Goal: Information Seeking & Learning: Find contact information

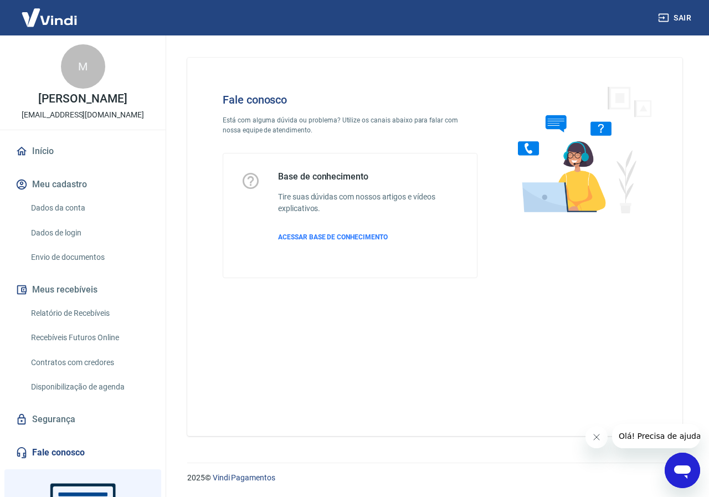
click at [695, 462] on div "Abrir janela de mensagens" at bounding box center [682, 470] width 33 height 33
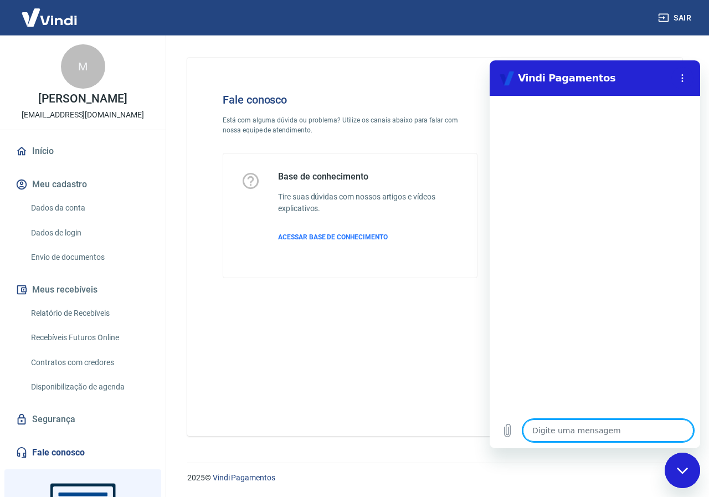
click at [608, 439] on textarea at bounding box center [608, 430] width 171 height 22
type textarea "o"
type textarea "x"
type textarea "oi"
type textarea "x"
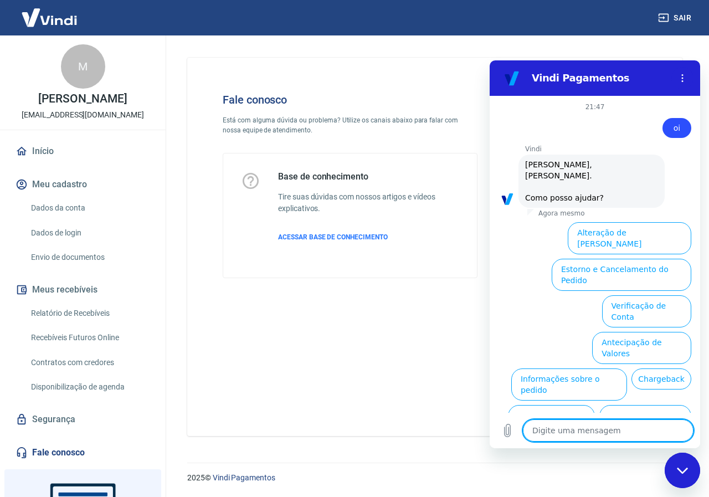
scroll to position [26, 0]
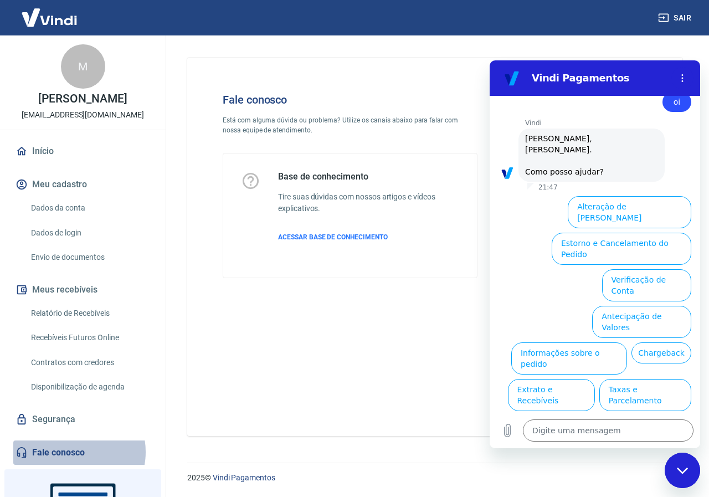
click at [73, 463] on link "Fale conosco" at bounding box center [82, 452] width 139 height 24
click at [686, 78] on icon "Menu de opções" at bounding box center [682, 78] width 9 height 9
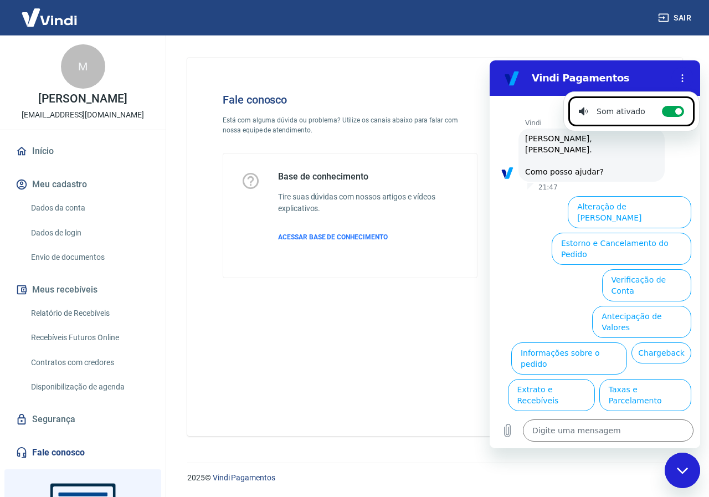
click at [659, 159] on div "Vindi diz: Olá, Marta Simão da Silva Bueno. Como posso ajudar?" at bounding box center [600, 154] width 202 height 54
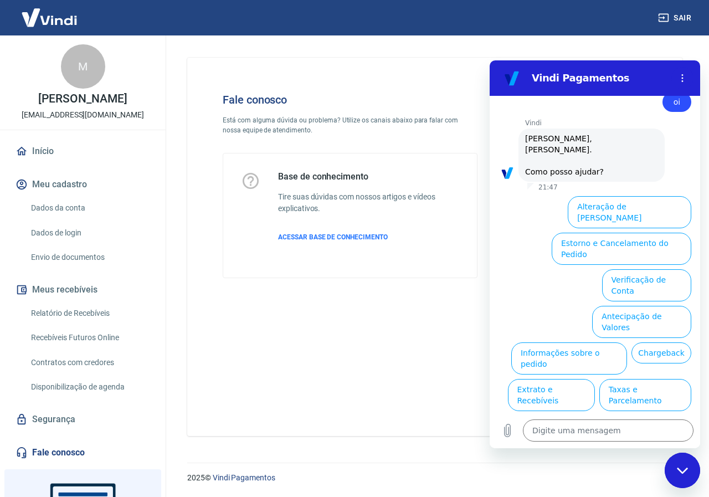
click at [66, 460] on link "Fale conosco" at bounding box center [82, 452] width 139 height 24
click at [682, 466] on div "Fechar janela de mensagens" at bounding box center [682, 470] width 33 height 33
type textarea "x"
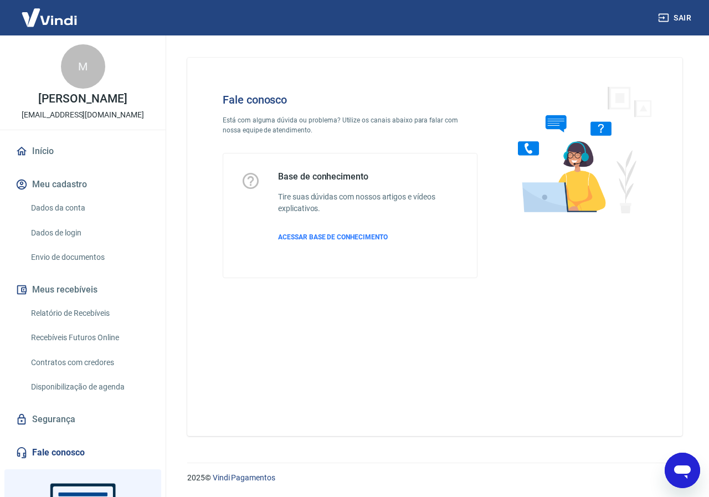
click at [579, 175] on img at bounding box center [580, 149] width 168 height 148
click at [602, 129] on img at bounding box center [580, 149] width 168 height 148
click at [520, 156] on img at bounding box center [580, 149] width 168 height 148
click at [552, 126] on img at bounding box center [580, 149] width 168 height 148
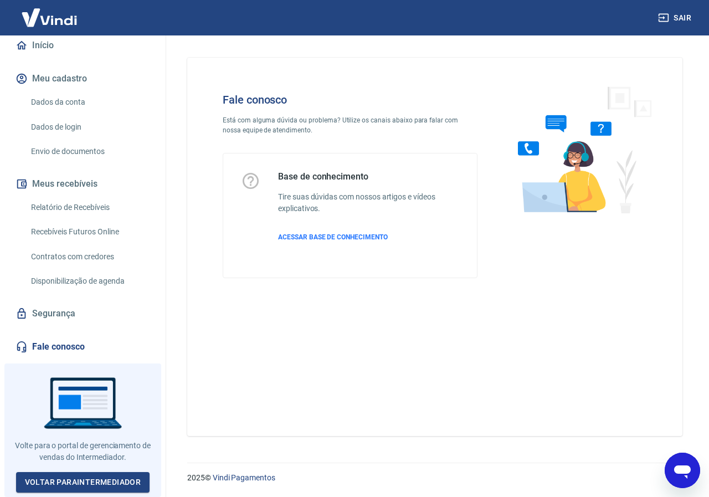
scroll to position [114, 0]
click at [105, 475] on link "Voltar para Intermediador" at bounding box center [83, 482] width 134 height 20
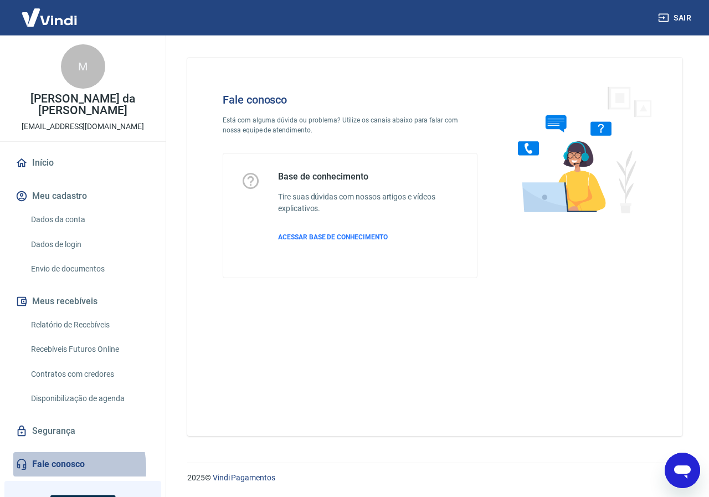
click at [45, 469] on link "Fale conosco" at bounding box center [82, 464] width 139 height 24
click at [64, 468] on link "Fale conosco" at bounding box center [82, 464] width 139 height 24
click at [566, 194] on img at bounding box center [580, 149] width 168 height 148
click at [577, 184] on img at bounding box center [580, 149] width 168 height 148
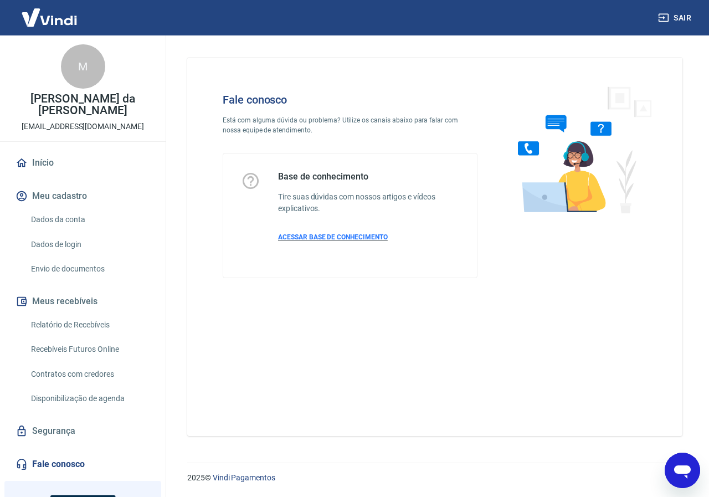
click at [342, 241] on p "ACESSAR BASE DE CONHECIMENTO" at bounding box center [368, 237] width 181 height 10
